Goal: Transaction & Acquisition: Purchase product/service

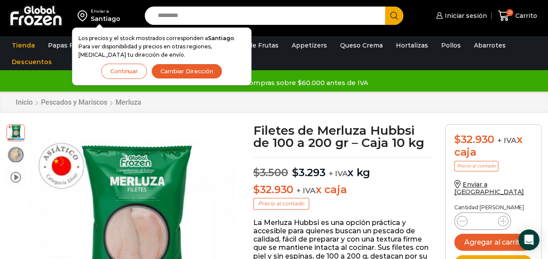
click at [200, 73] on button "Cambiar Dirección" at bounding box center [186, 71] width 71 height 15
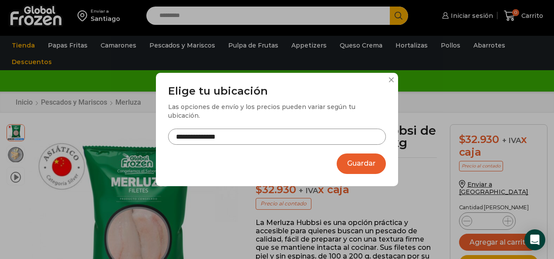
click at [216, 133] on input "**********" at bounding box center [277, 137] width 218 height 16
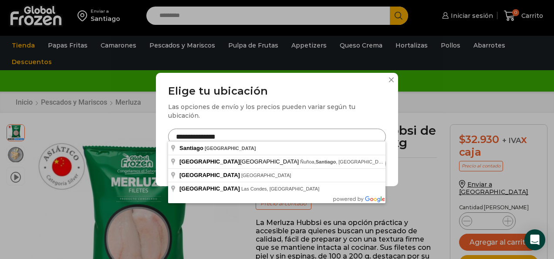
drag, startPoint x: 236, startPoint y: 134, endPoint x: 0, endPoint y: 209, distance: 247.6
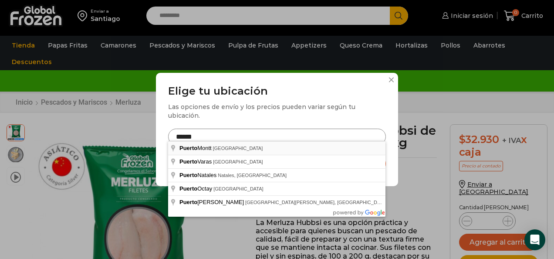
type input "**********"
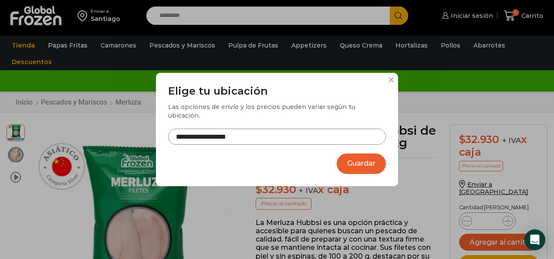
click at [369, 153] on button "Guardar" at bounding box center [361, 163] width 49 height 20
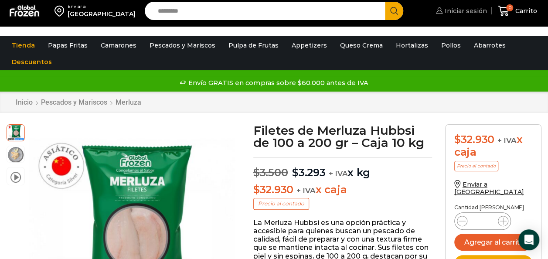
click at [475, 15] on span "Iniciar sesión" at bounding box center [464, 11] width 44 height 9
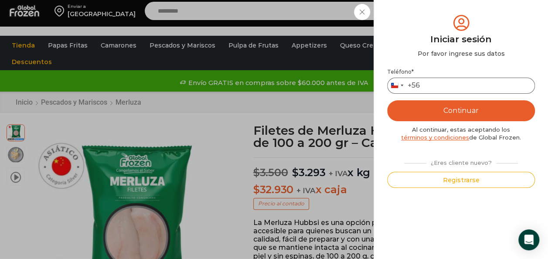
click at [468, 87] on input "Teléfono *" at bounding box center [461, 86] width 148 height 16
type input "*"
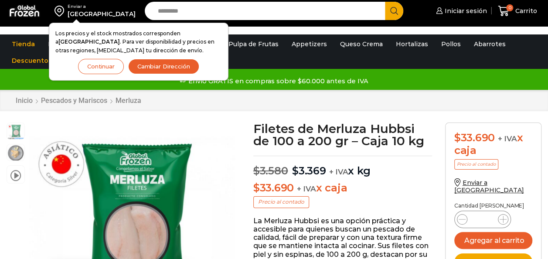
scroll to position [0, 0]
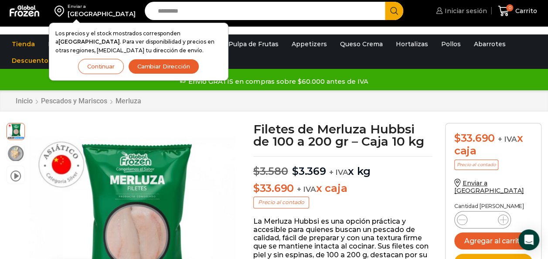
click at [462, 15] on span "Iniciar sesión" at bounding box center [464, 11] width 44 height 9
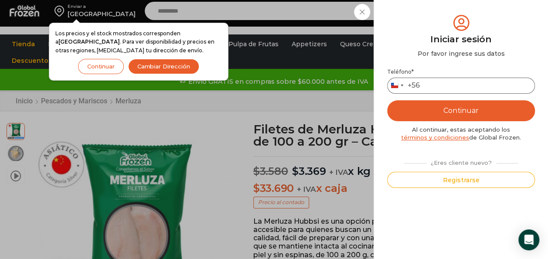
click at [429, 90] on input "Teléfono *" at bounding box center [461, 86] width 148 height 16
type input "*********"
click at [464, 105] on button "Continuar" at bounding box center [461, 110] width 148 height 21
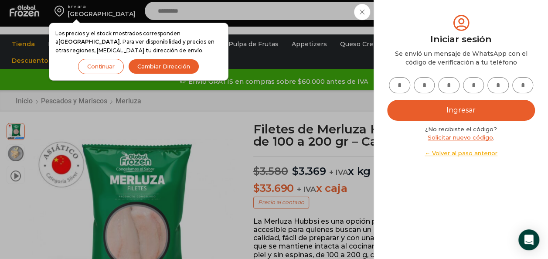
click at [397, 86] on input "text" at bounding box center [399, 85] width 21 height 16
type input "*"
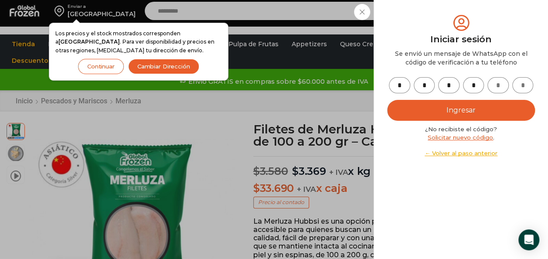
type input "*"
click at [488, 115] on button "Ingresar" at bounding box center [461, 110] width 148 height 21
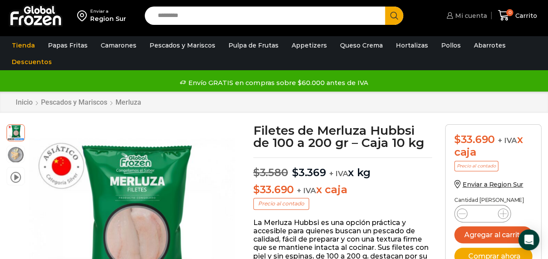
click at [469, 15] on span "Mi cuenta" at bounding box center [470, 15] width 34 height 9
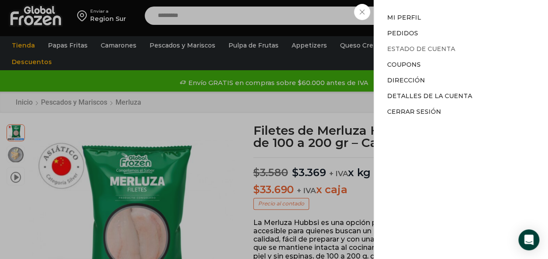
click at [403, 49] on link "Estado de Cuenta" at bounding box center [421, 49] width 68 height 8
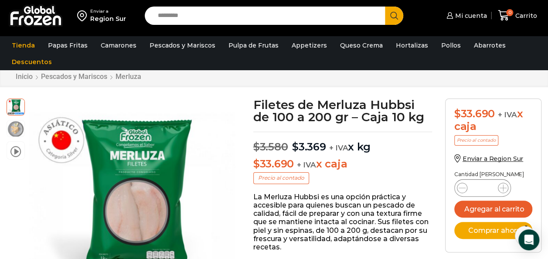
scroll to position [44, 0]
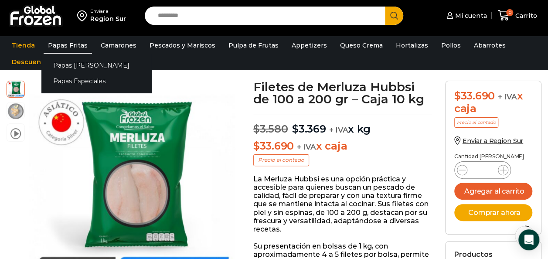
click at [68, 45] on link "Papas Fritas" at bounding box center [68, 45] width 48 height 17
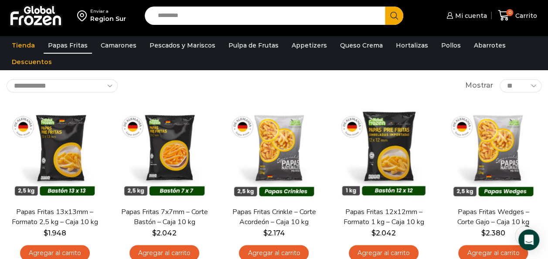
scroll to position [87, 0]
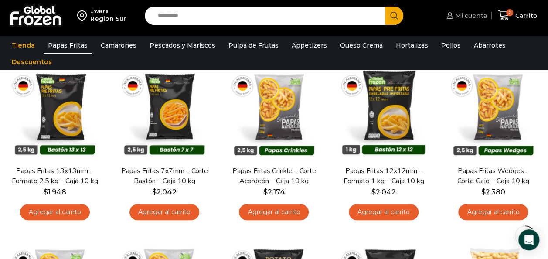
click at [470, 18] on span "Mi cuenta" at bounding box center [470, 15] width 34 height 9
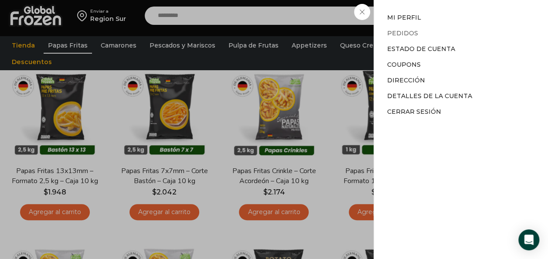
click at [400, 36] on link "Pedidos" at bounding box center [402, 33] width 31 height 8
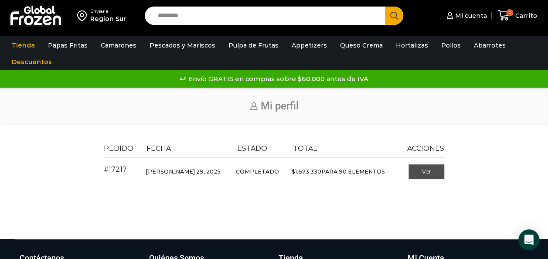
click at [424, 174] on link "Ver" at bounding box center [426, 171] width 36 height 15
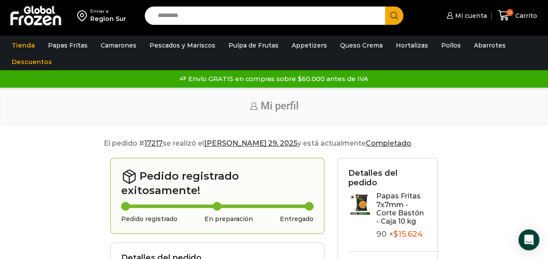
click at [392, 194] on link "Papas Fritas 7x7mm - Corte Bastón - Caja 10 kg" at bounding box center [399, 209] width 47 height 34
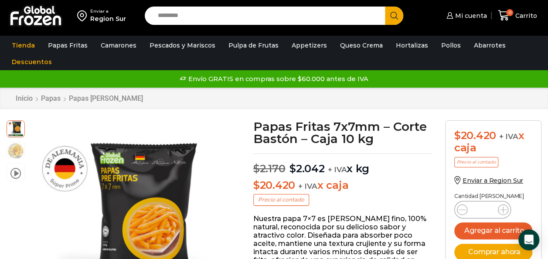
click at [202, 106] on div "Inicio Papas Papas Bastón" at bounding box center [274, 98] width 548 height 21
click at [471, 18] on span "Mi cuenta" at bounding box center [470, 15] width 34 height 9
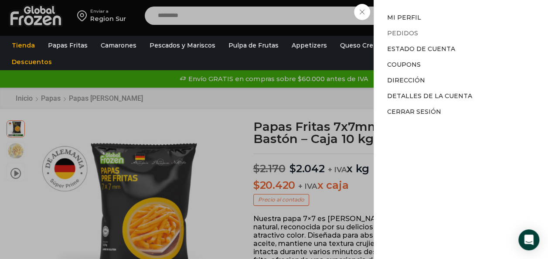
click at [403, 36] on link "Pedidos" at bounding box center [402, 33] width 31 height 8
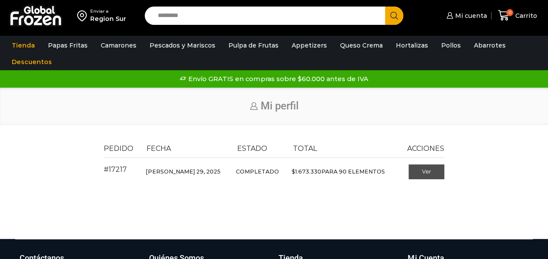
click at [420, 171] on link "Ver" at bounding box center [426, 171] width 36 height 15
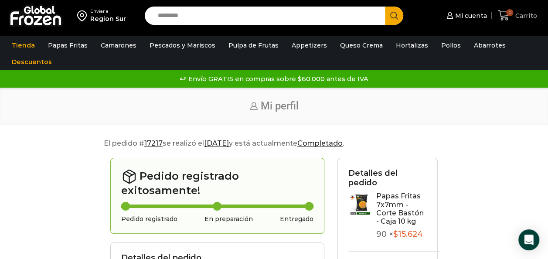
click at [518, 18] on span "Carrito" at bounding box center [525, 15] width 24 height 9
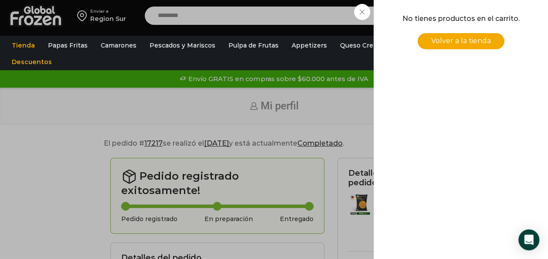
click at [495, 26] on div "0 Carrito 0 0 Shopping Cart No tienes productos en el carrito. Volver a la tien…" at bounding box center [517, 15] width 44 height 20
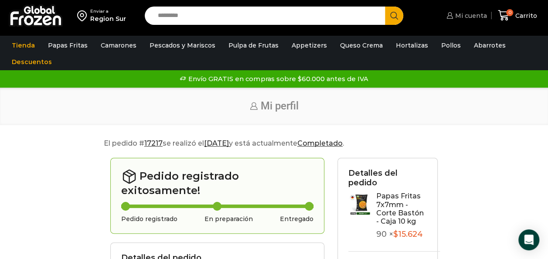
click at [469, 16] on span "Mi cuenta" at bounding box center [470, 15] width 34 height 9
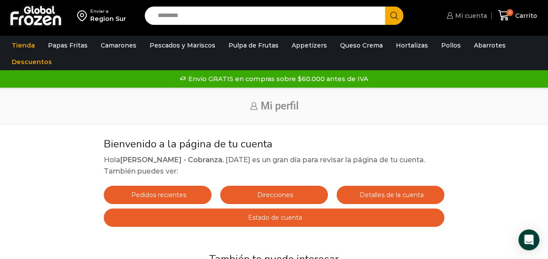
click at [465, 16] on span "Mi cuenta" at bounding box center [470, 15] width 34 height 9
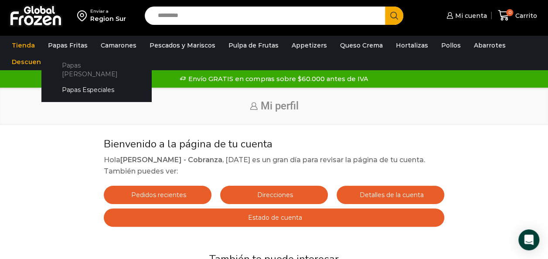
click at [78, 66] on link "Papas [PERSON_NAME]" at bounding box center [96, 69] width 92 height 25
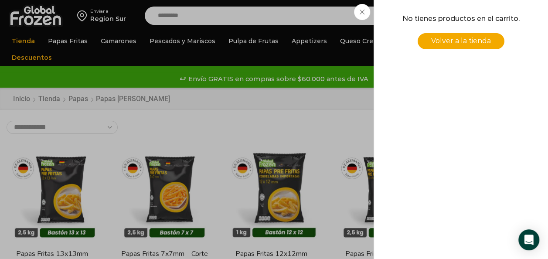
click at [495, 26] on div "0 Carrito 0 0 Shopping Cart No tienes productos en el carrito. Volver a la tien…" at bounding box center [517, 15] width 44 height 20
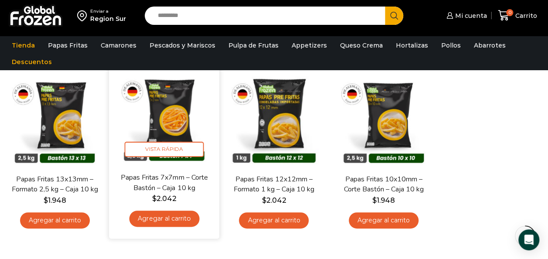
scroll to position [87, 0]
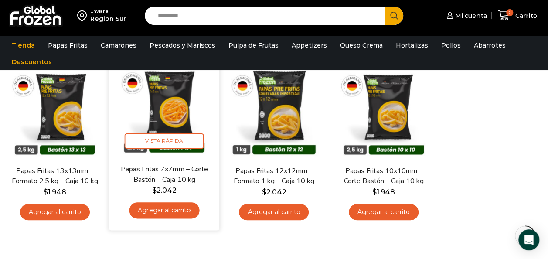
click at [174, 110] on img at bounding box center [164, 108] width 97 height 97
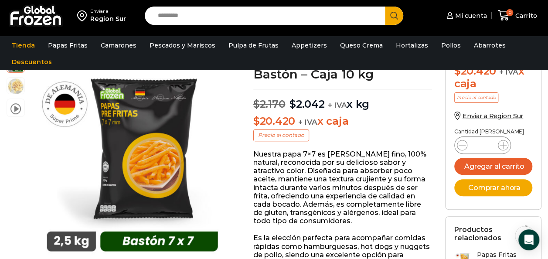
scroll to position [88, 0]
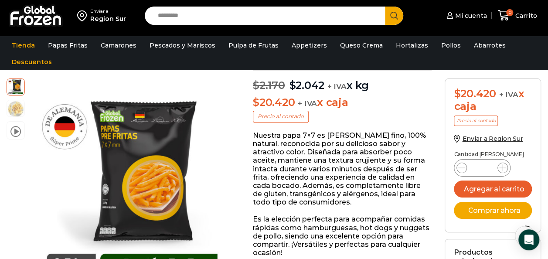
click at [208, 66] on ul "Tienda Papas Fritas Papas Bastón Papas Especiales Camarones Camarones Crudos Pe…" at bounding box center [273, 53] width 537 height 33
click at [464, 17] on span "Mi cuenta" at bounding box center [470, 15] width 34 height 9
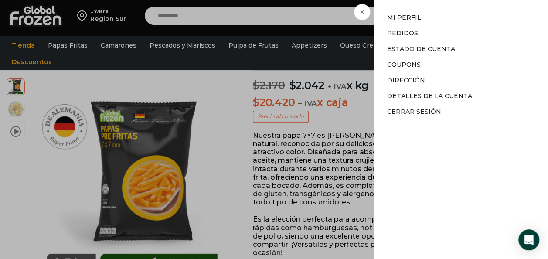
click at [444, 12] on div "Mi cuenta Mi cuenta Mi perfil Pedidos Descargas Estado de Cuenta Coupons Direcc…" at bounding box center [465, 15] width 43 height 17
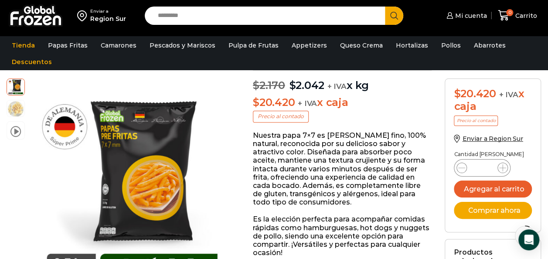
click at [207, 12] on input "Search input" at bounding box center [266, 16] width 227 height 18
type input "*******"
click at [385, 7] on button "Search" at bounding box center [394, 16] width 18 height 18
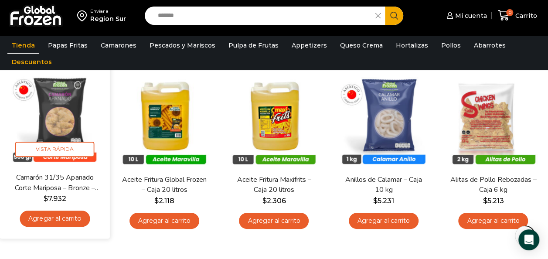
scroll to position [148, 0]
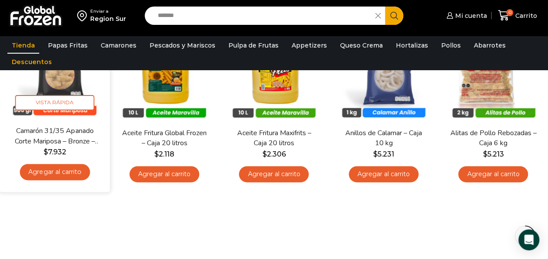
click at [53, 173] on link "Agregar al carrito" at bounding box center [55, 172] width 70 height 16
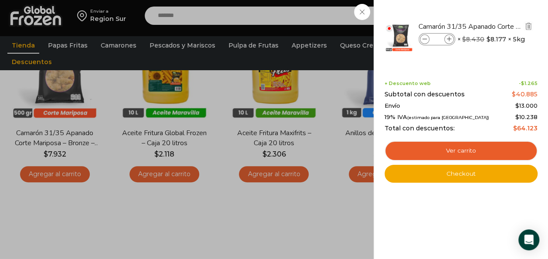
click at [450, 37] on span at bounding box center [449, 39] width 10 height 10
click at [450, 37] on icon at bounding box center [449, 39] width 5 height 5
type input "*"
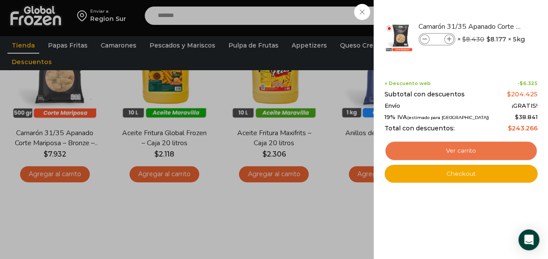
click at [472, 152] on link "Ver carrito" at bounding box center [460, 151] width 153 height 20
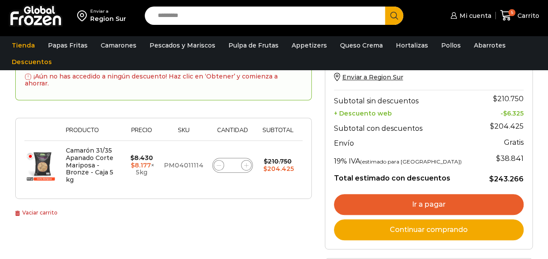
scroll to position [131, 0]
